Goal: Information Seeking & Learning: Learn about a topic

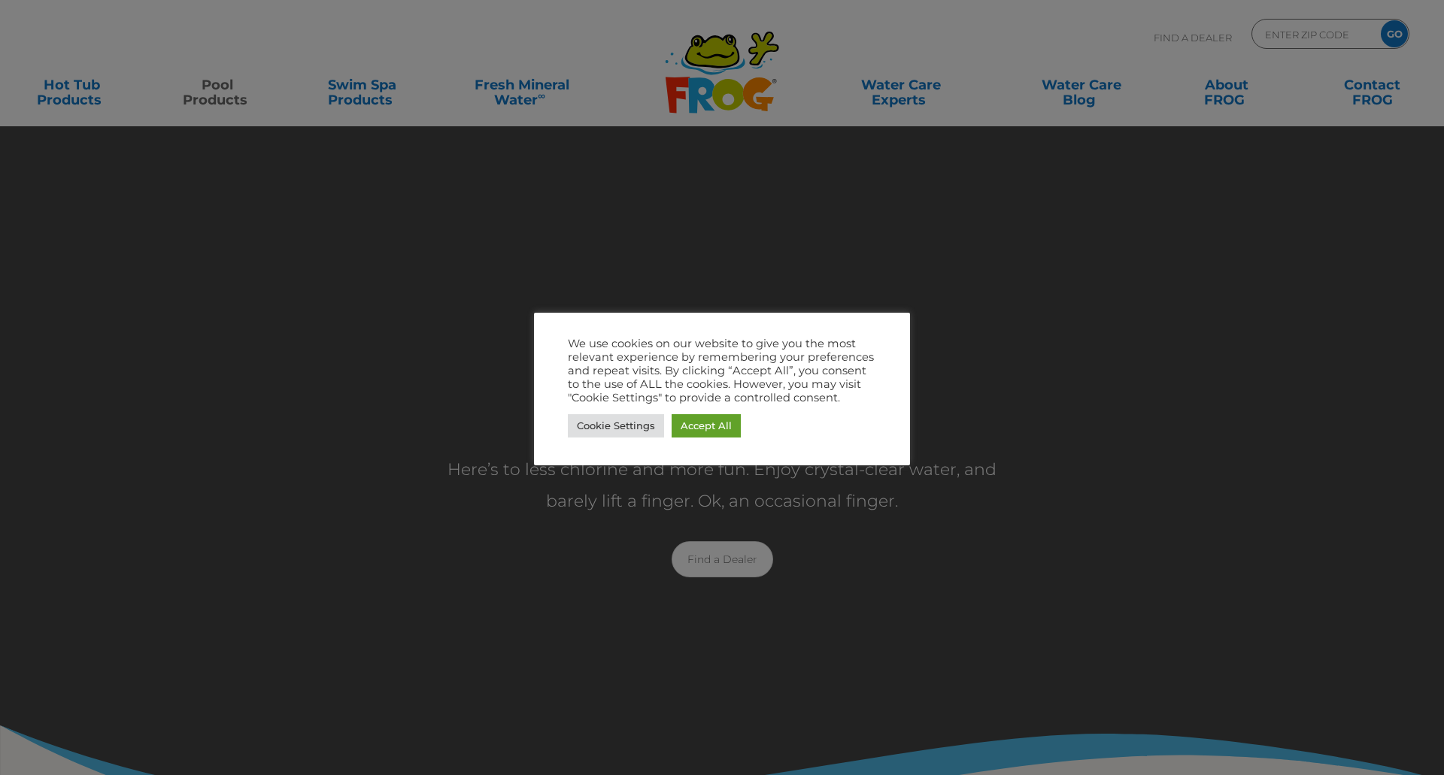
click at [711, 437] on link "Accept All" at bounding box center [705, 425] width 69 height 23
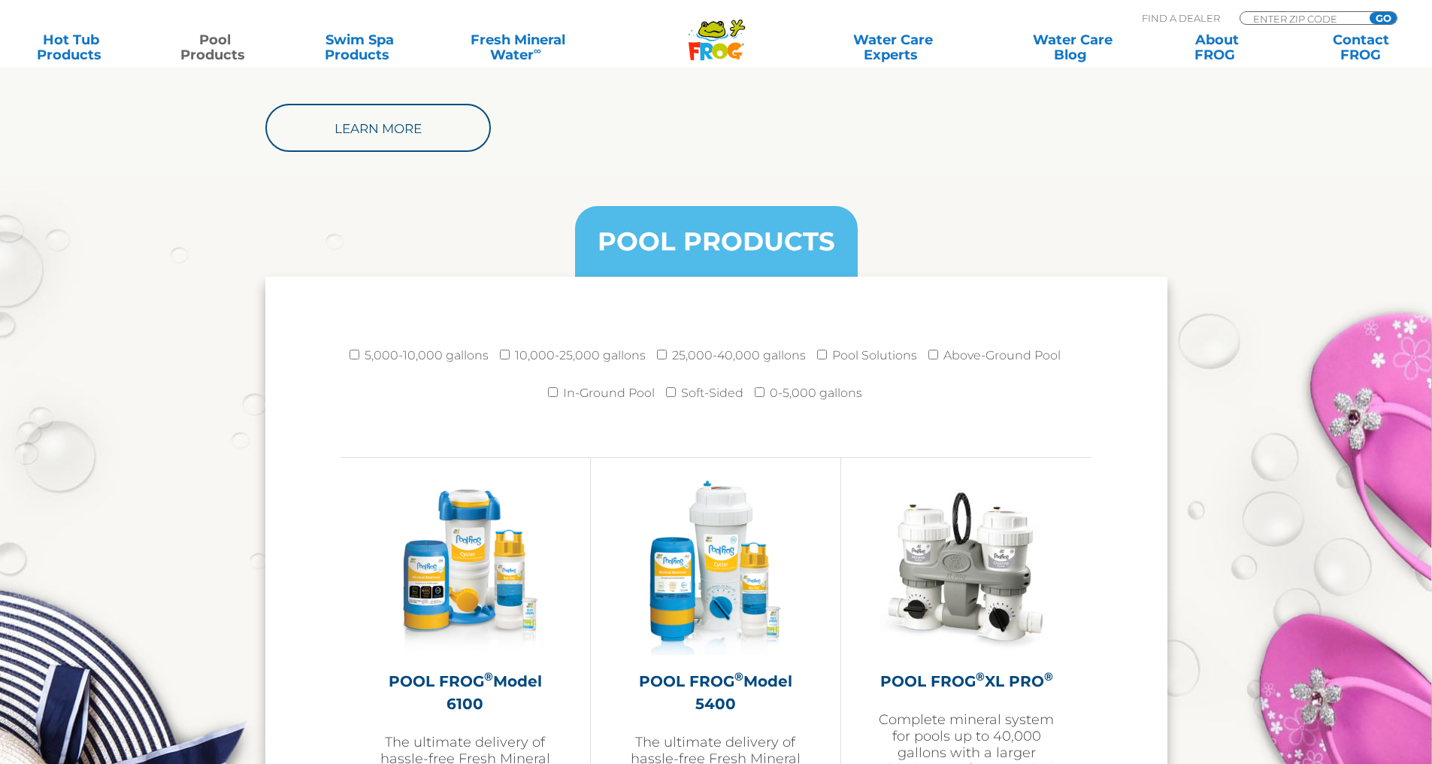
scroll to position [1429, 0]
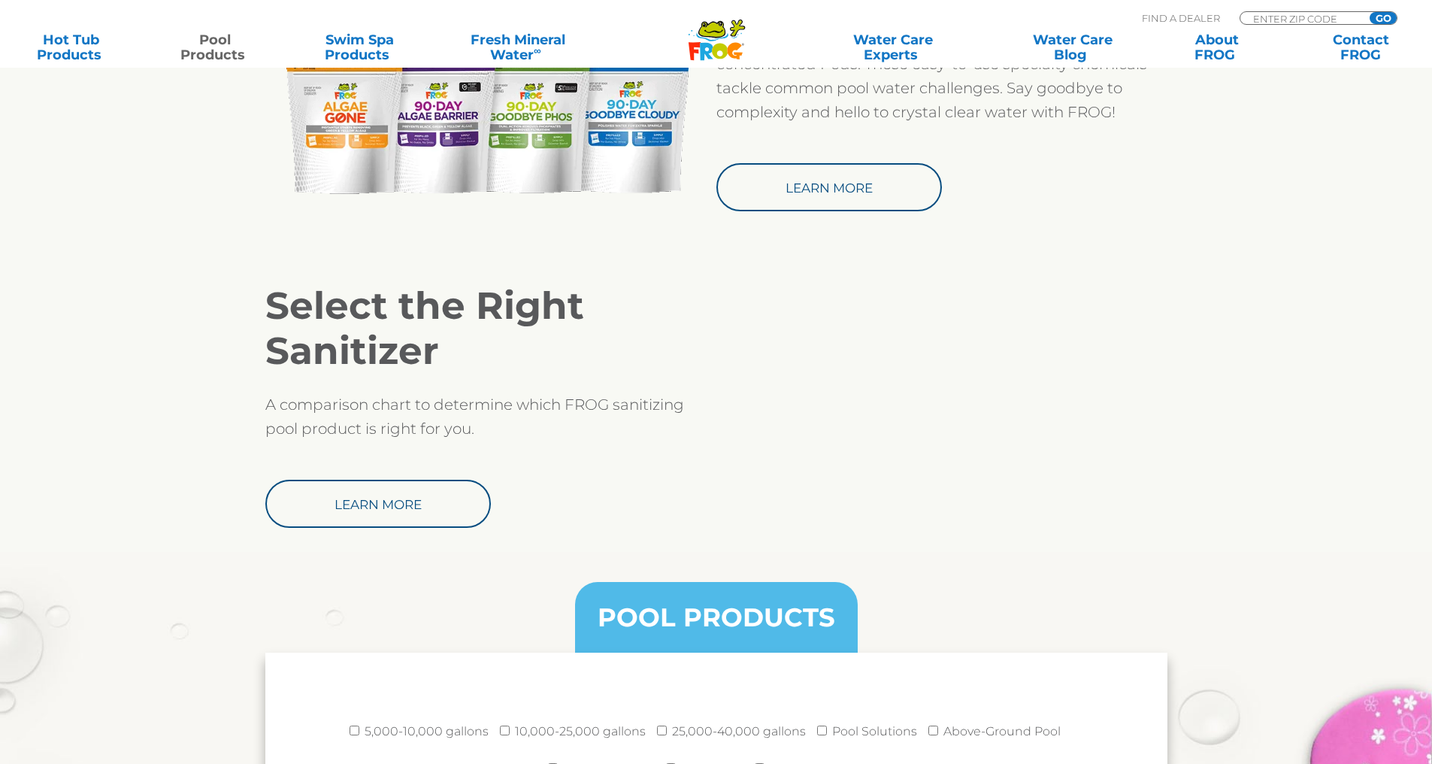
click at [414, 517] on link "Learn More" at bounding box center [378, 504] width 226 height 48
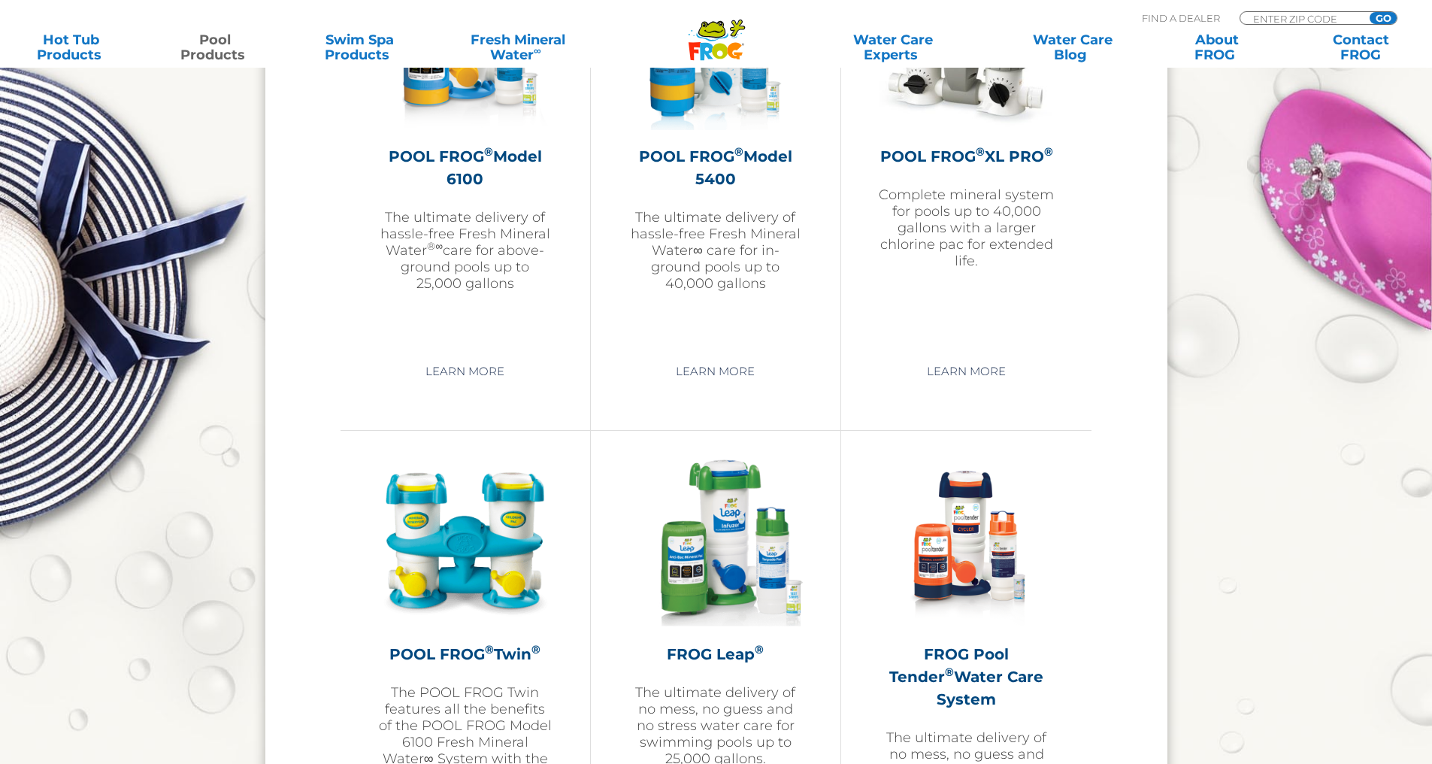
scroll to position [2331, 0]
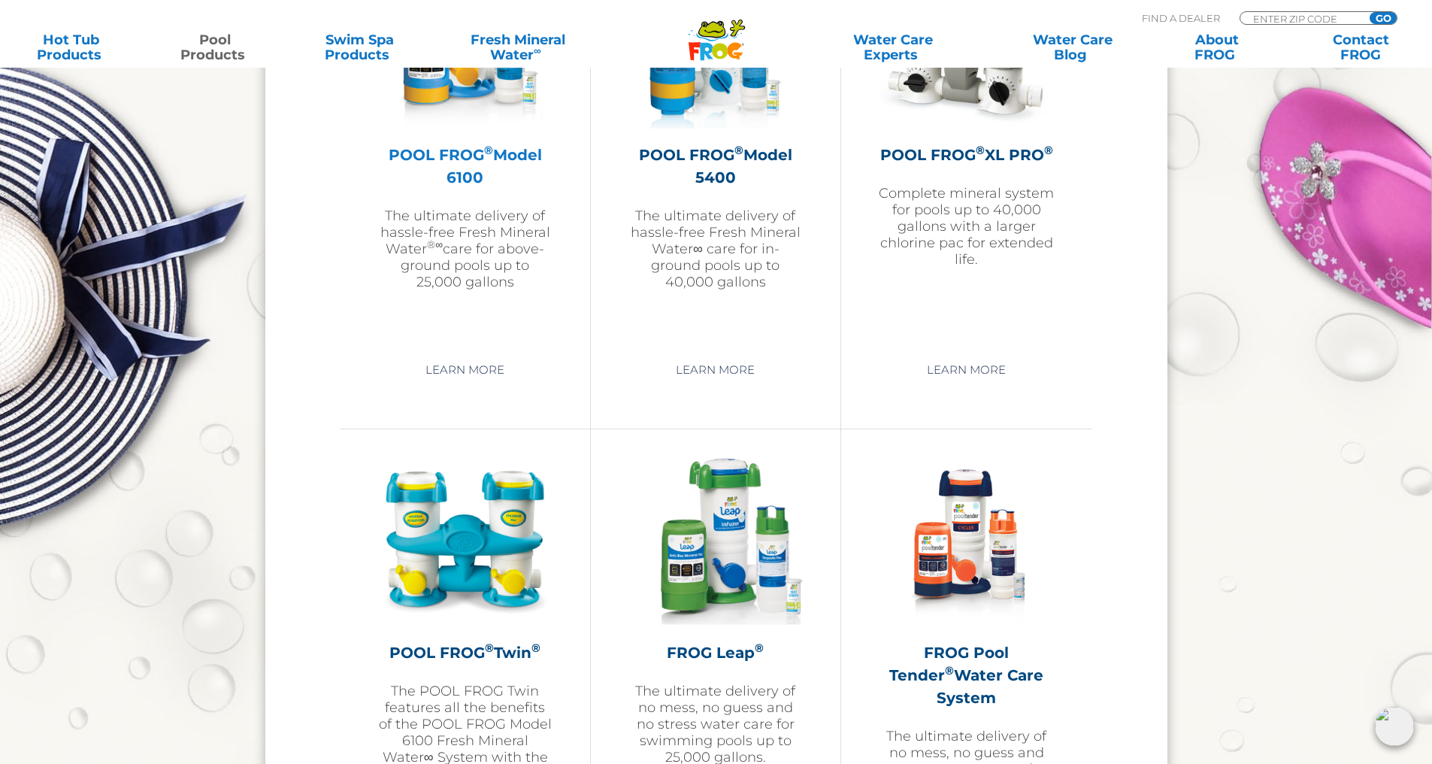
click at [436, 159] on h2 "POOL FROG ® Model 6100" at bounding box center [465, 166] width 174 height 45
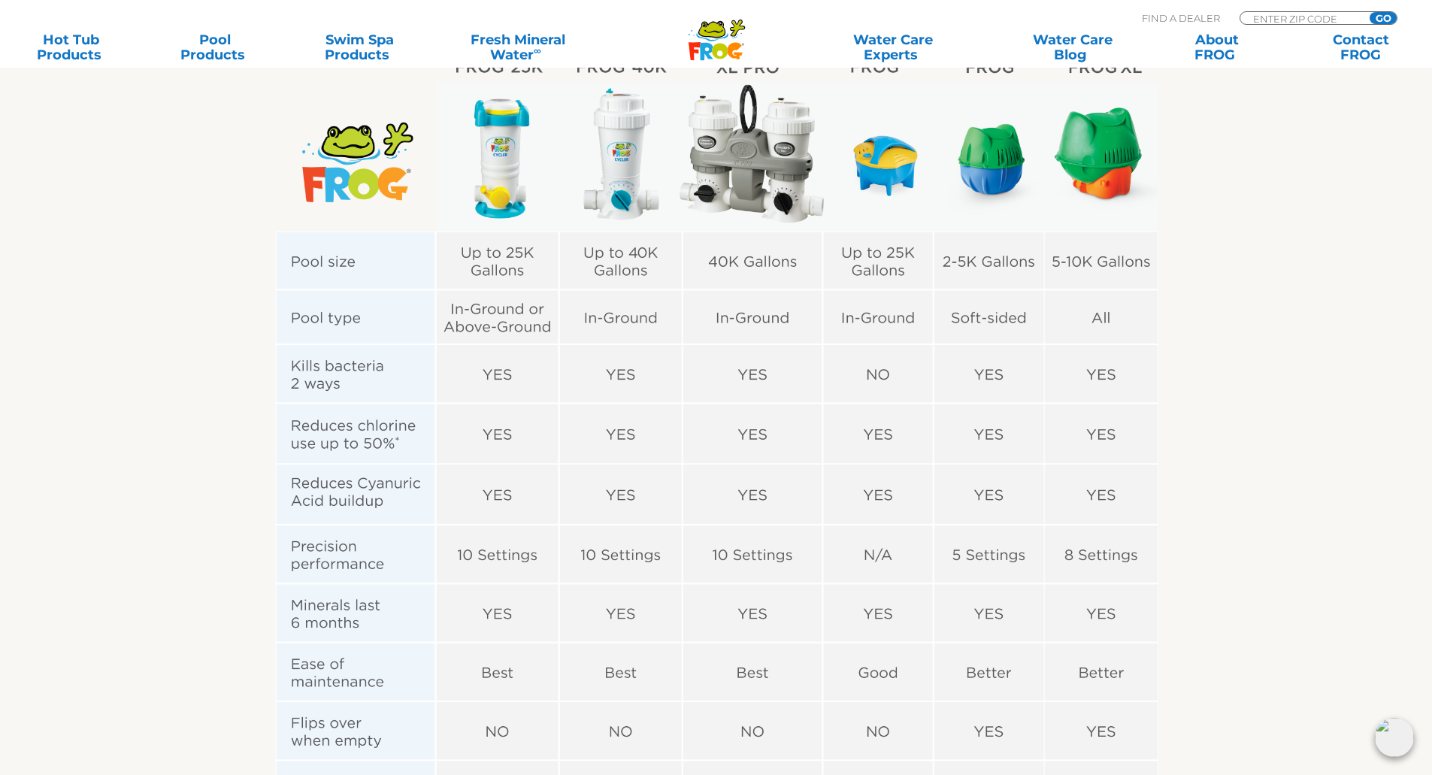
scroll to position [301, 0]
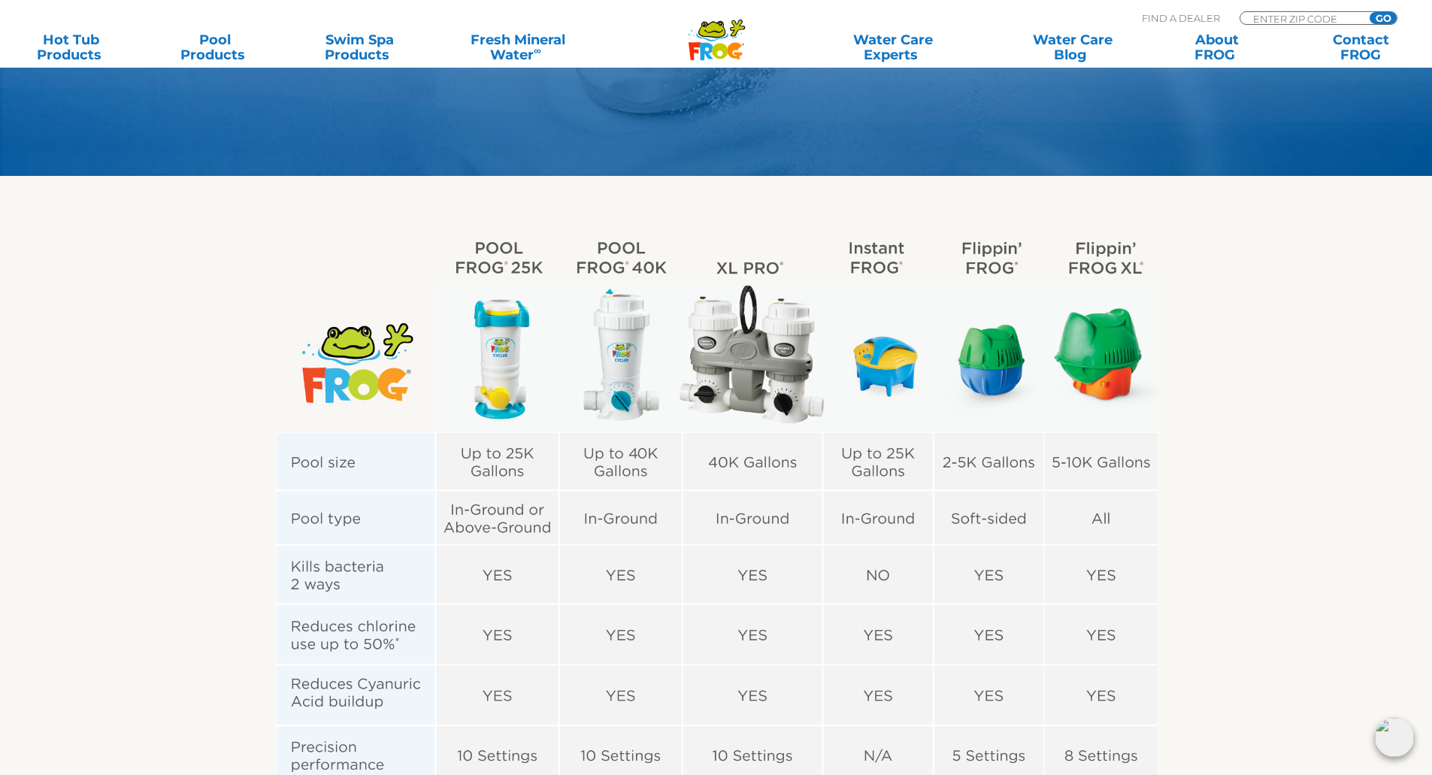
click at [508, 358] on img at bounding box center [716, 663] width 925 height 877
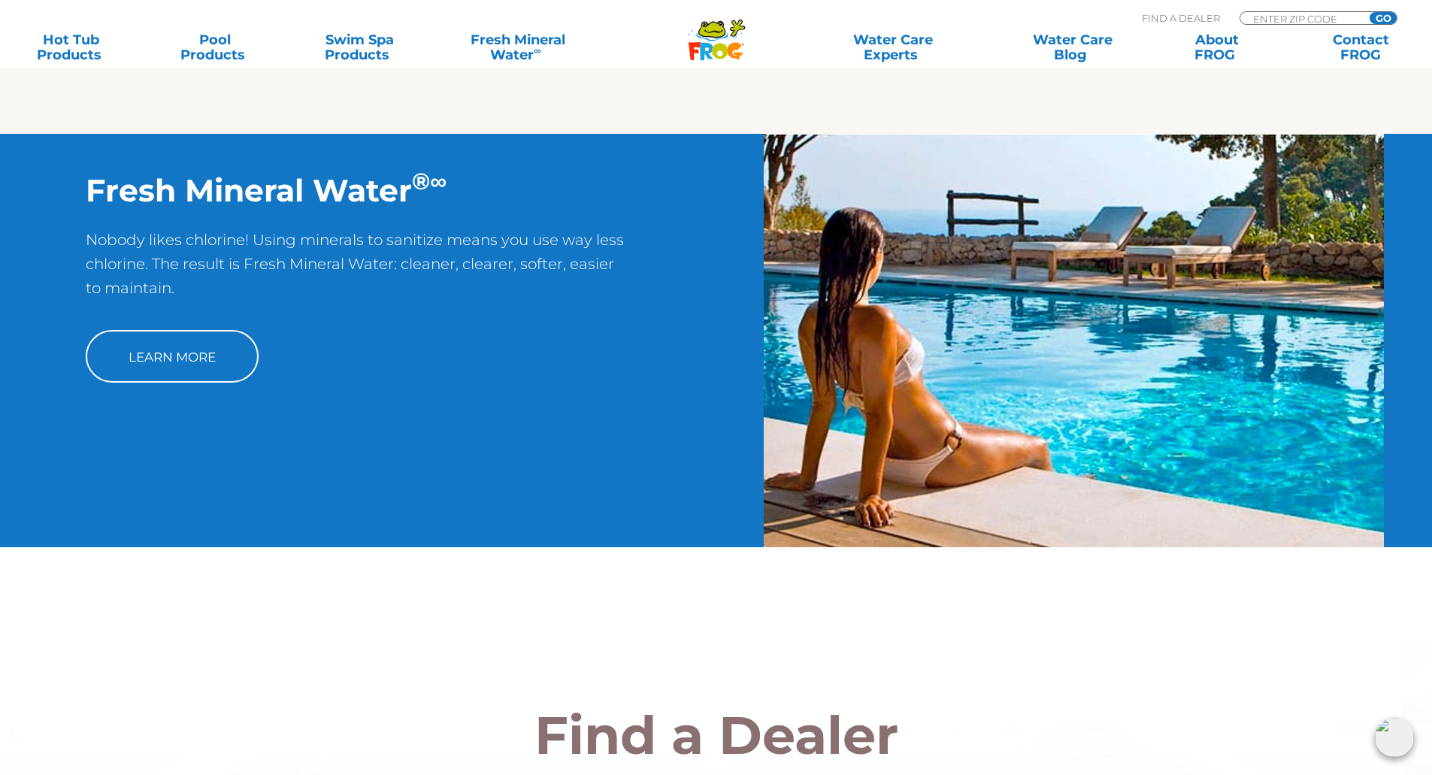
scroll to position [1278, 0]
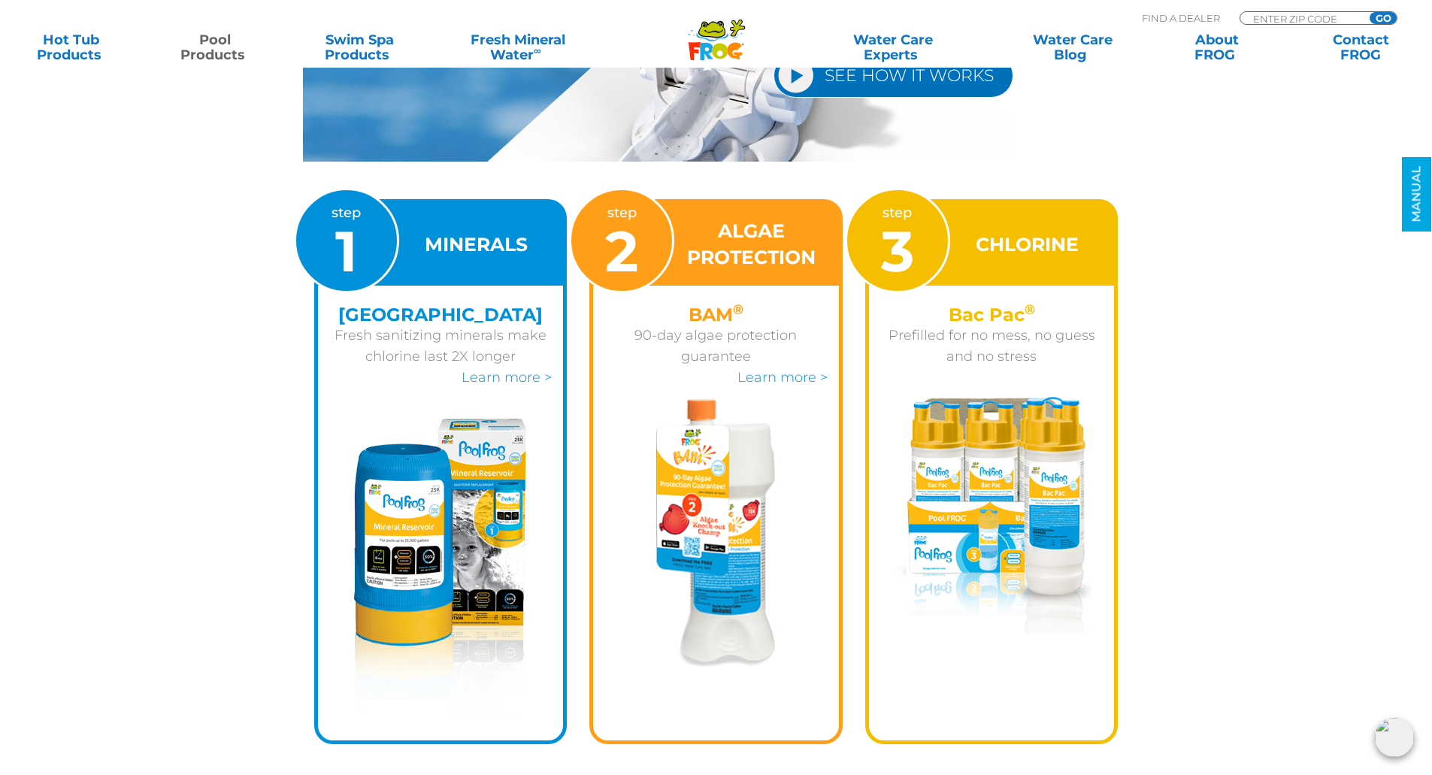
scroll to position [1504, 0]
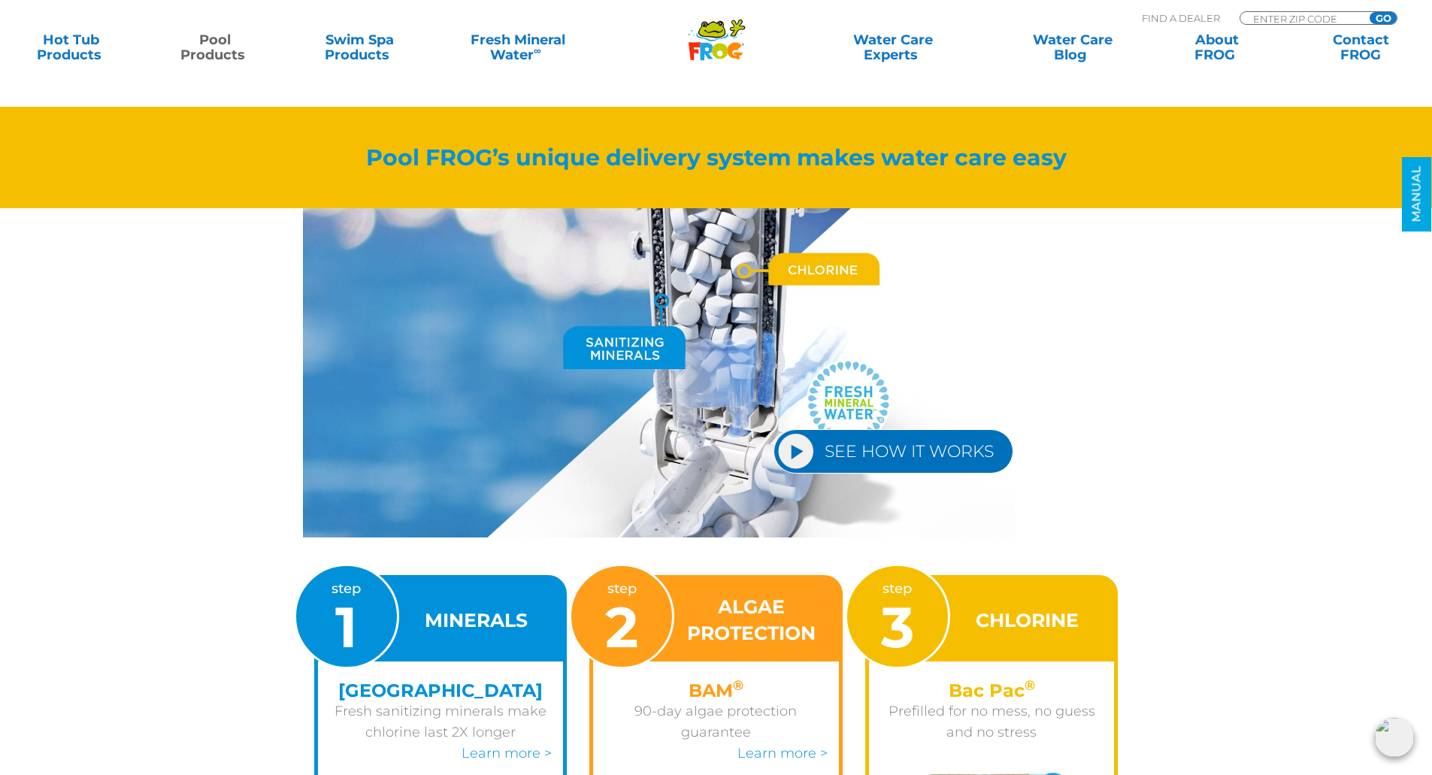
click at [823, 457] on link "SEE HOW IT WORKS" at bounding box center [894, 451] width 240 height 44
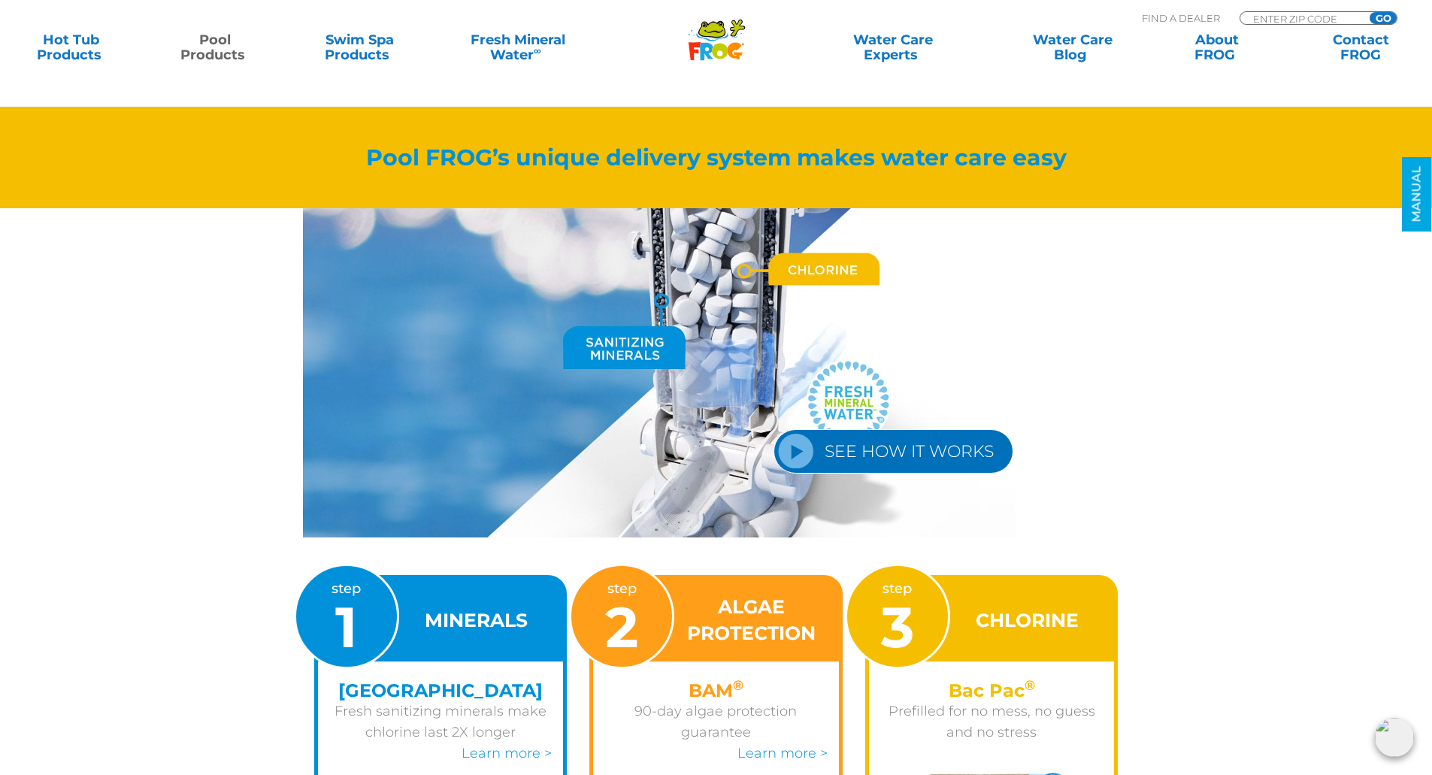
click at [851, 447] on link "SEE HOW IT WORKS" at bounding box center [894, 451] width 240 height 44
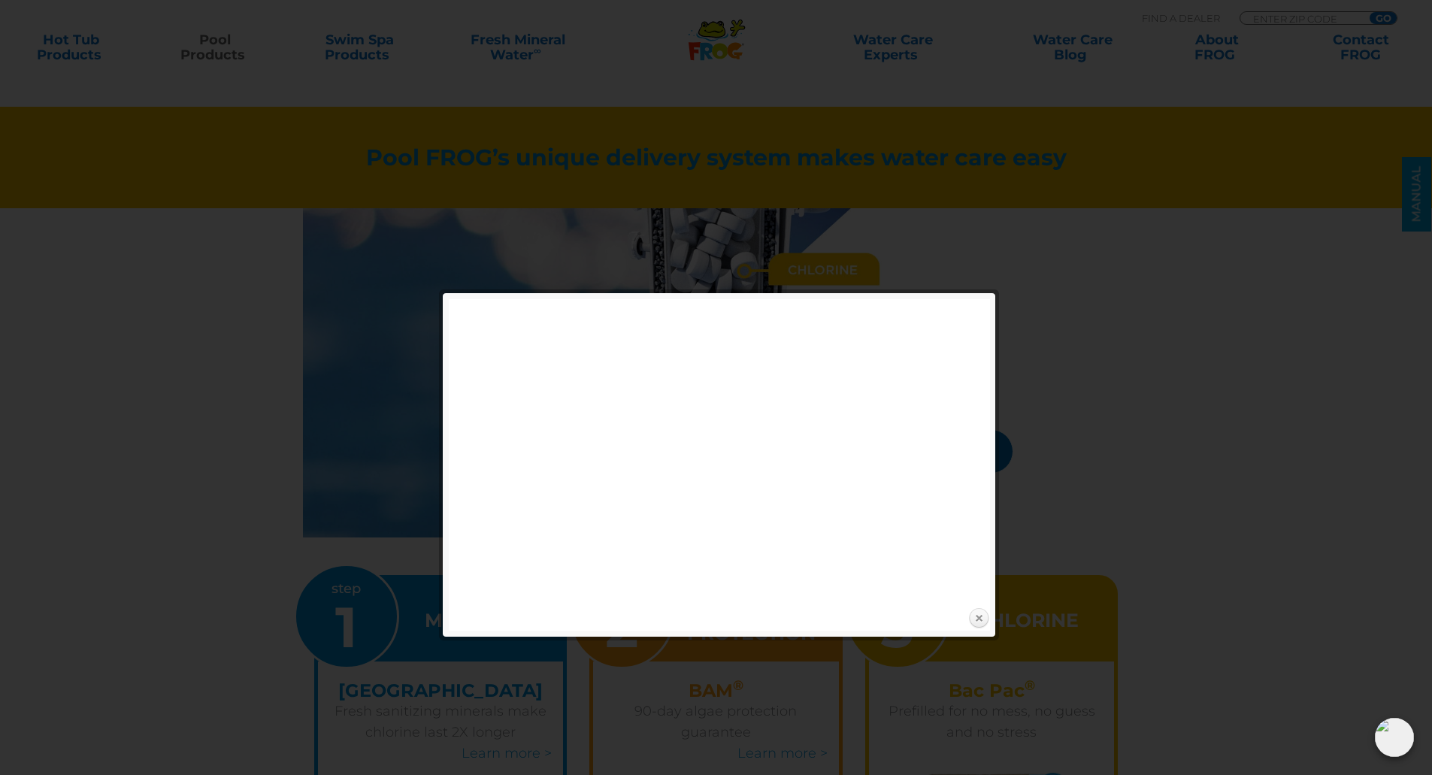
click at [975, 620] on link "Close" at bounding box center [979, 619] width 23 height 23
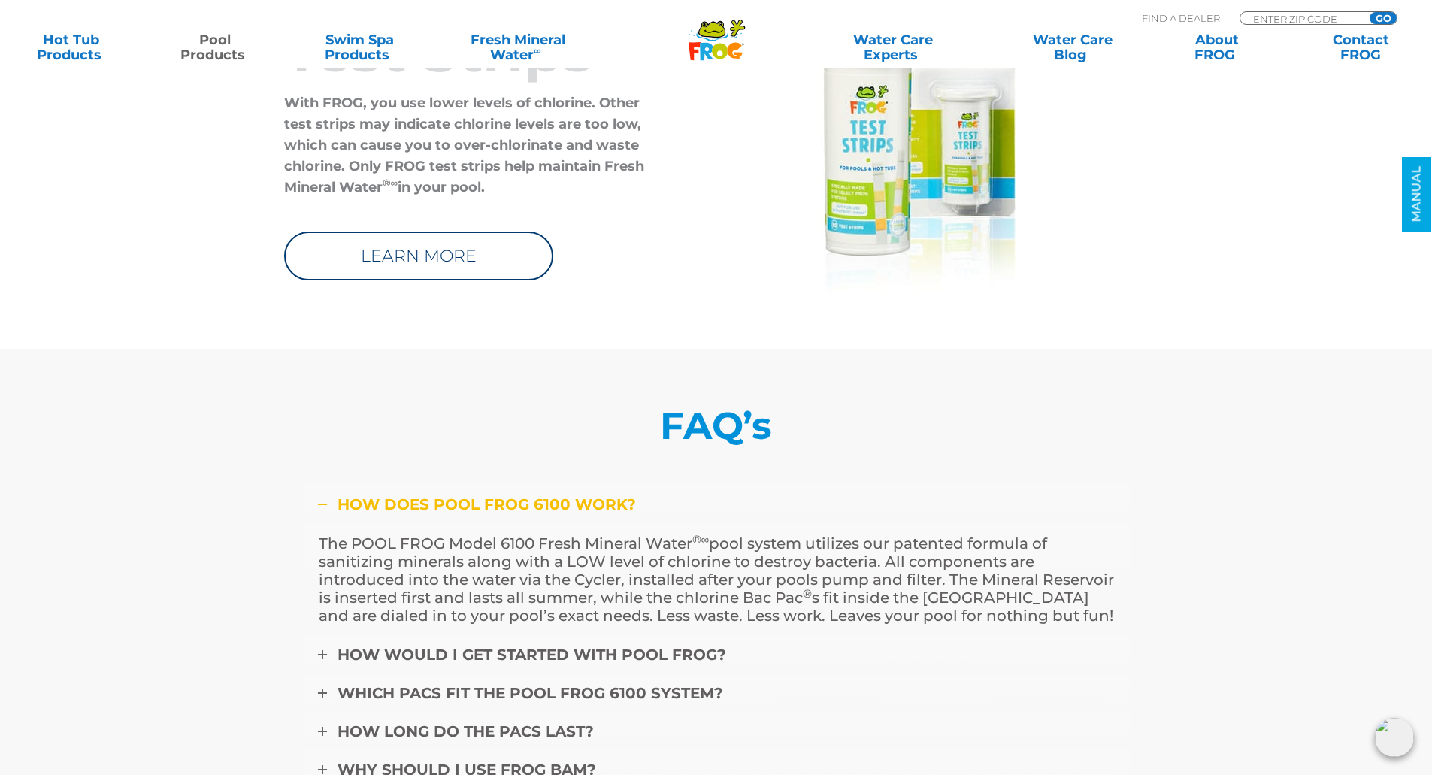
scroll to position [5264, 0]
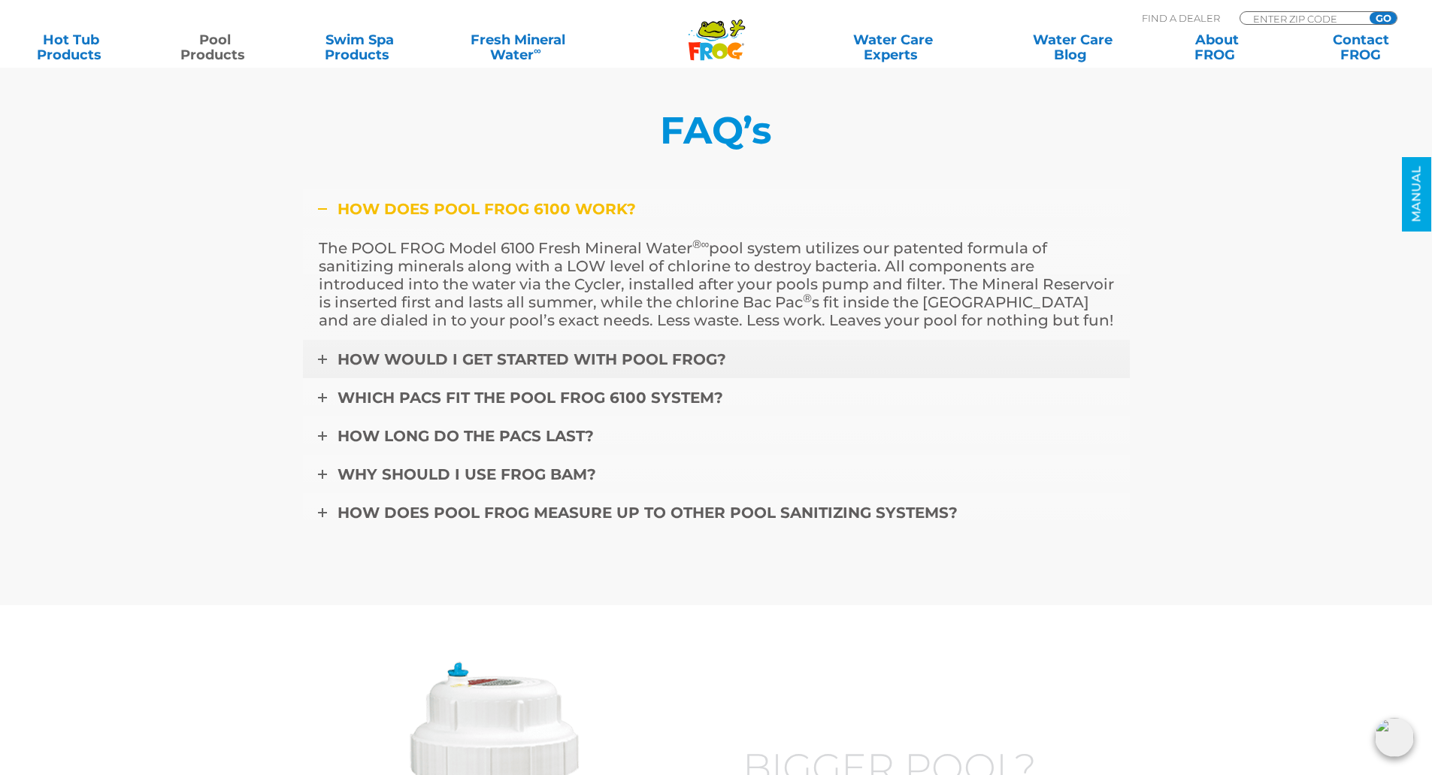
click at [366, 361] on span "How would I get started with POOL FROG?" at bounding box center [532, 359] width 389 height 18
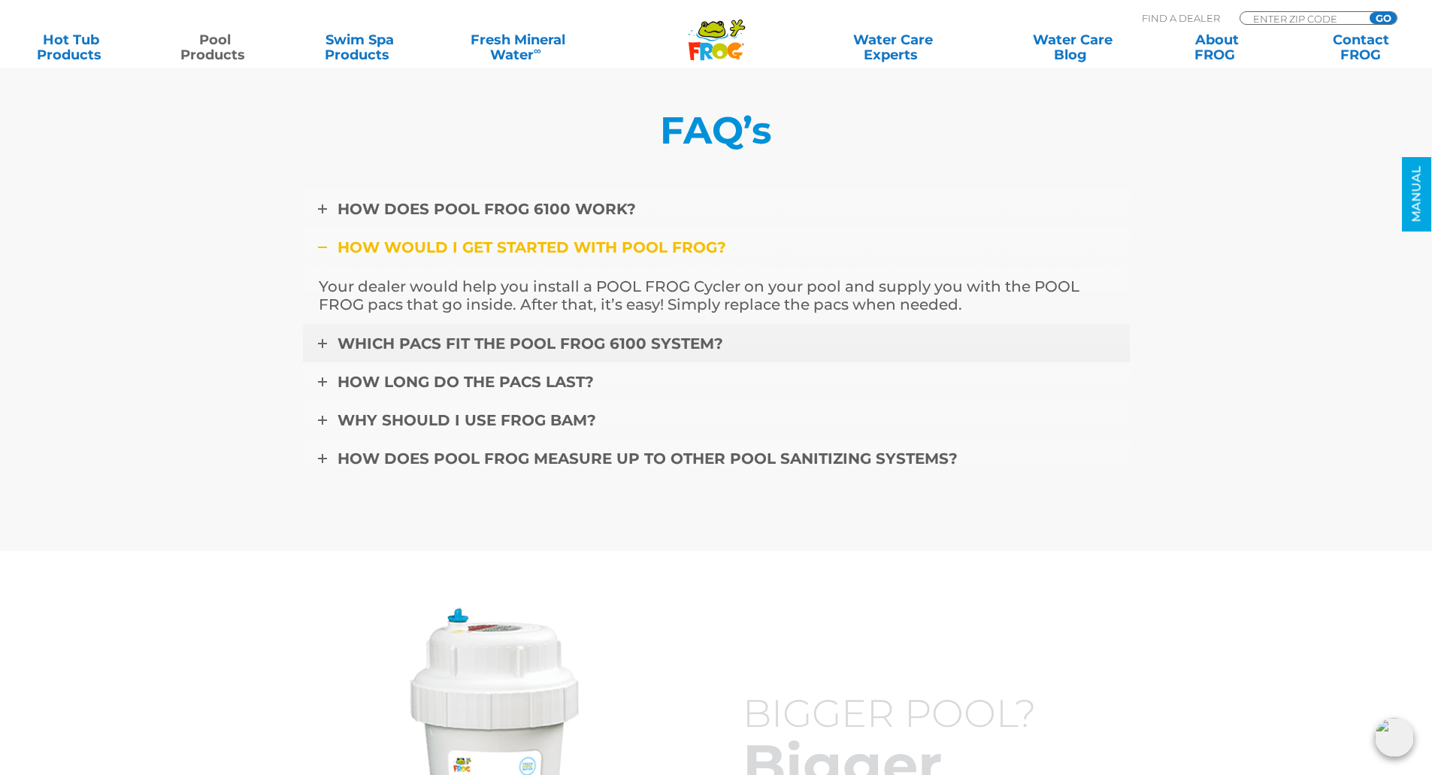
click at [387, 353] on span "Which pacs fit the POOL FROG 6100 system?" at bounding box center [531, 344] width 386 height 18
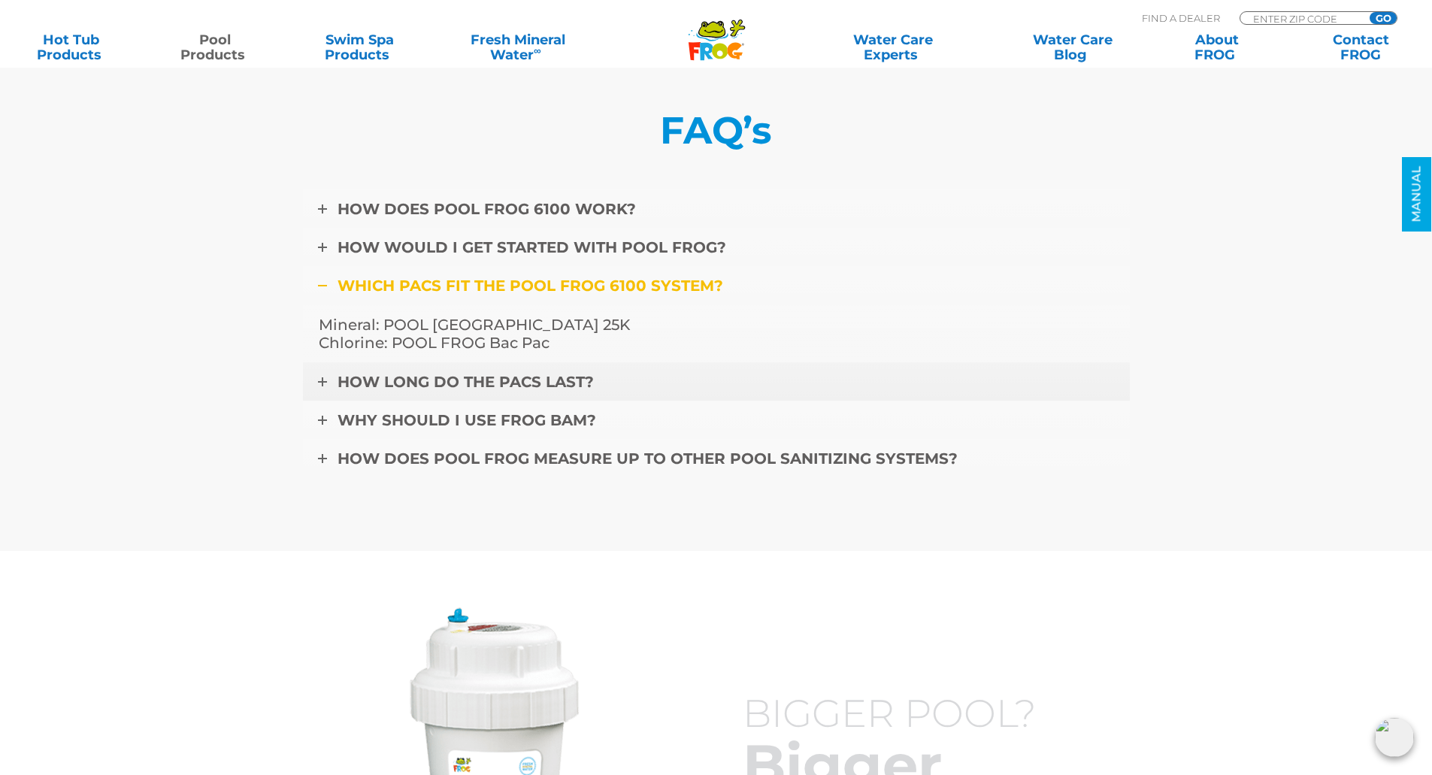
click at [419, 380] on span "How long do the pacs last?" at bounding box center [466, 382] width 256 height 18
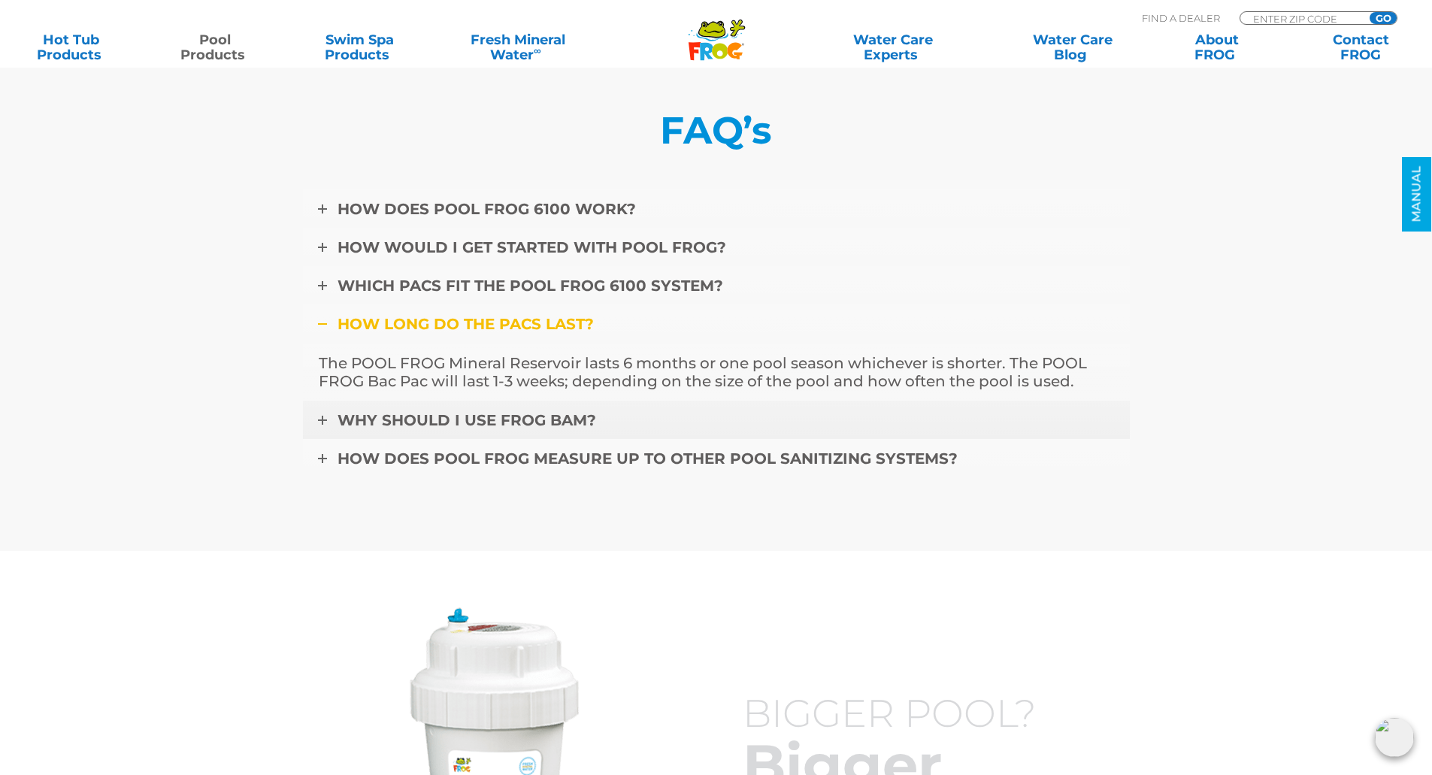
click at [507, 417] on span "Why should I use FROG BAM?" at bounding box center [467, 420] width 259 height 18
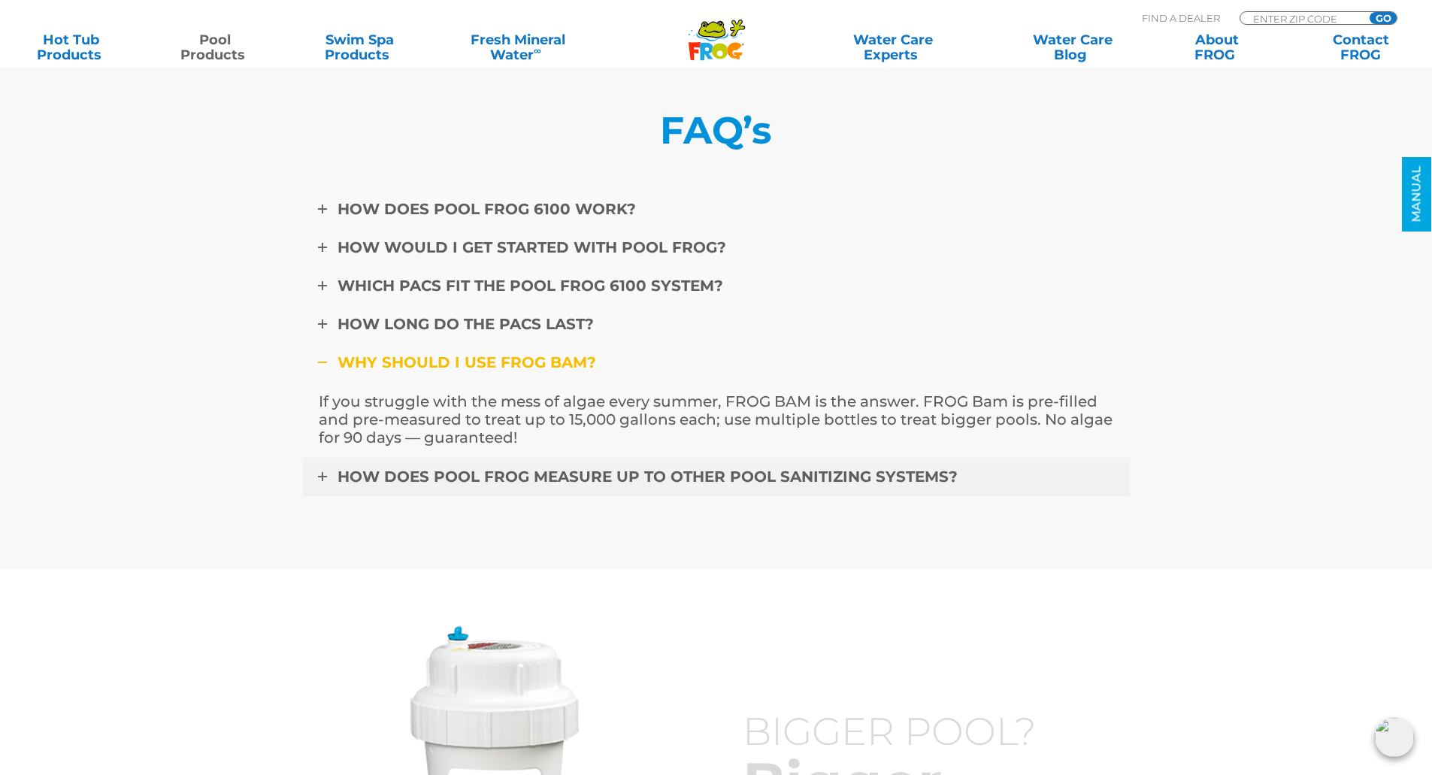
click at [501, 473] on span "How does POOL FROG measure up to other pool sanitizing systems?" at bounding box center [648, 477] width 620 height 18
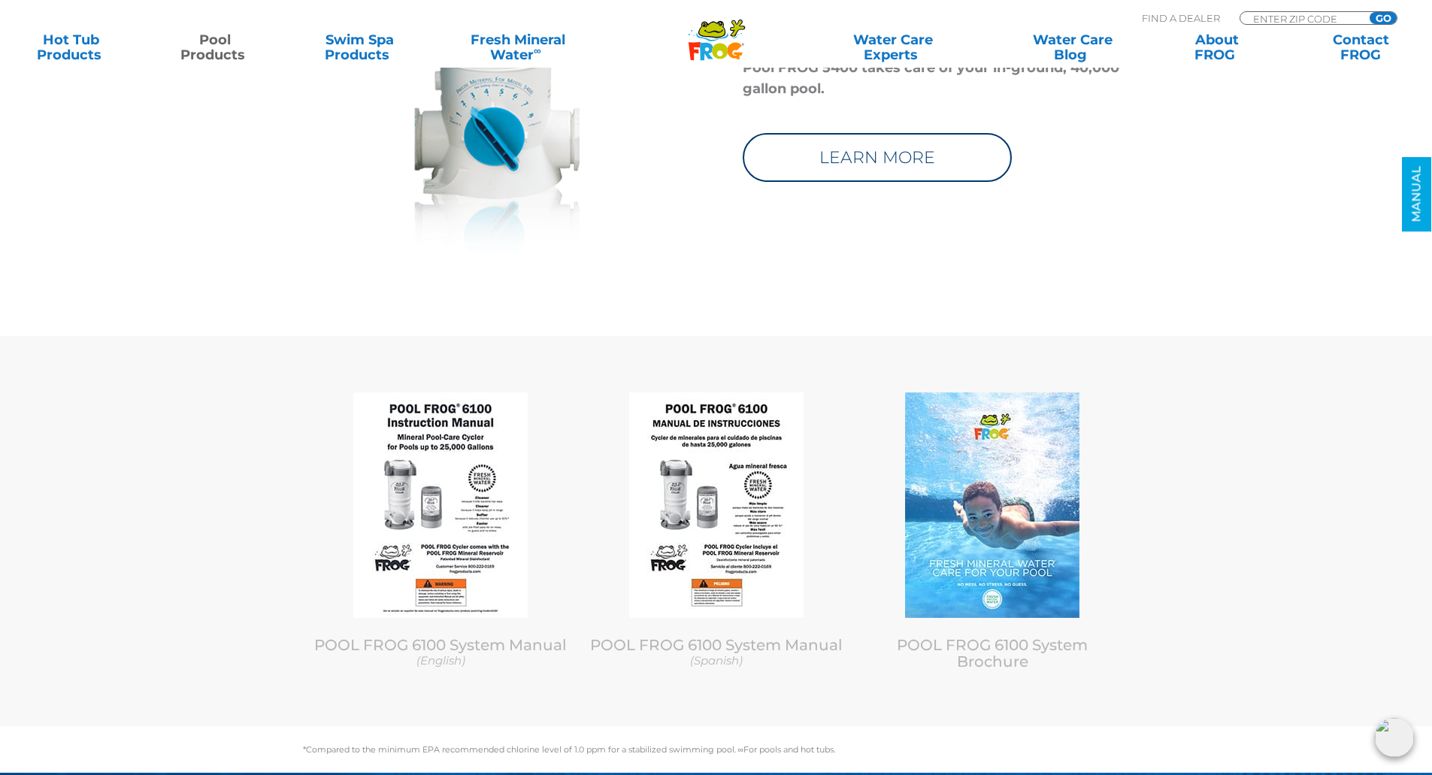
scroll to position [6316, 0]
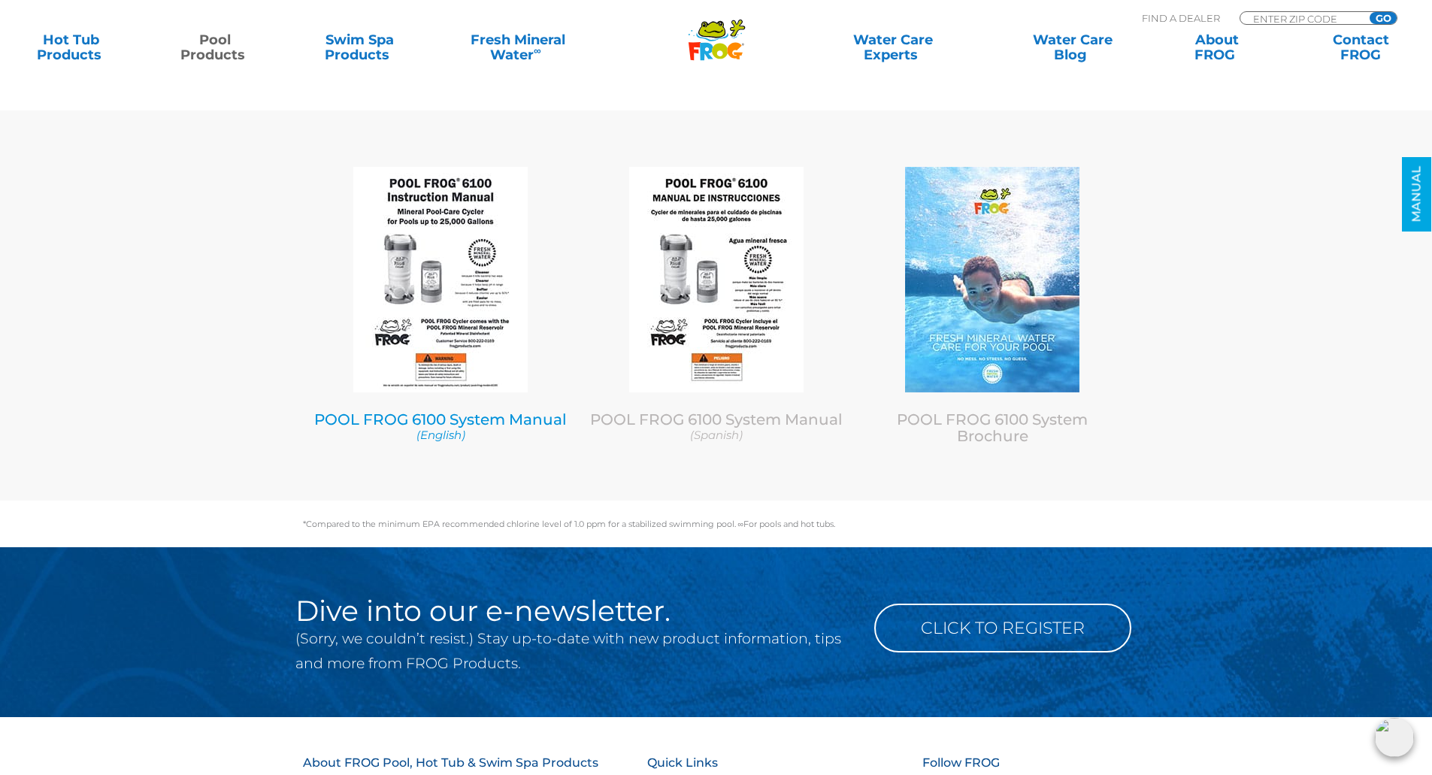
click at [445, 432] on link "POOL FROG 6100 System Manual (English)" at bounding box center [440, 427] width 253 height 32
